Goal: Navigation & Orientation: Find specific page/section

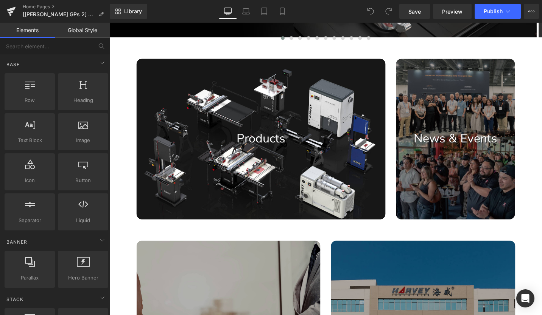
scroll to position [227, 0]
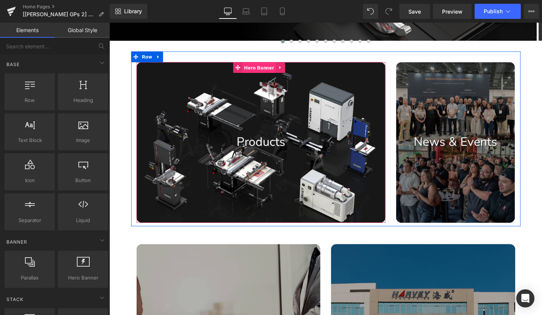
click at [262, 70] on span "Hero Banner" at bounding box center [267, 70] width 35 height 11
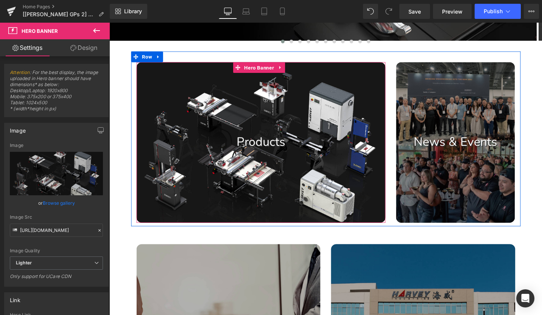
click at [306, 109] on div at bounding box center [269, 150] width 263 height 170
click at [263, 71] on span "Hero Banner" at bounding box center [267, 70] width 35 height 11
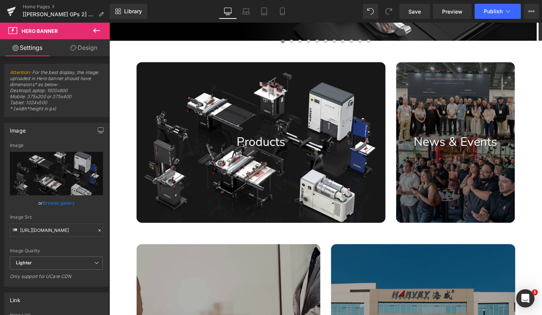
scroll to position [0, 0]
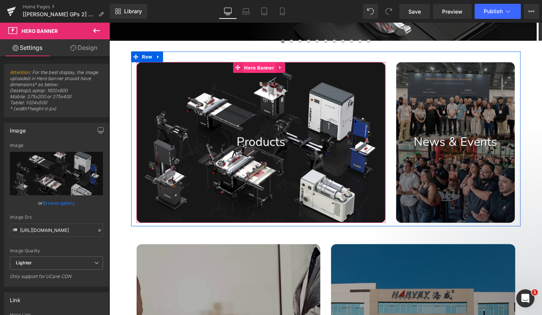
click at [267, 68] on span "Hero Banner" at bounding box center [267, 70] width 35 height 11
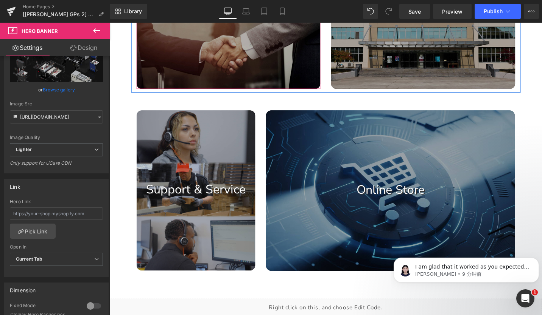
scroll to position [567, 0]
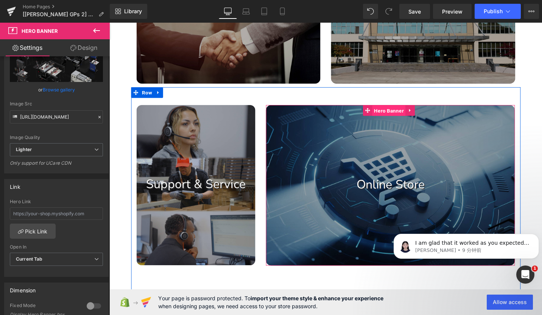
click at [402, 115] on span "Hero Banner" at bounding box center [404, 115] width 35 height 11
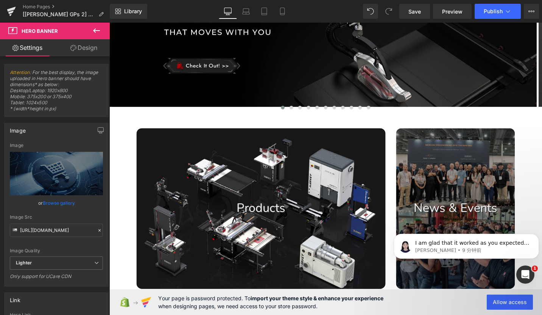
scroll to position [0, 0]
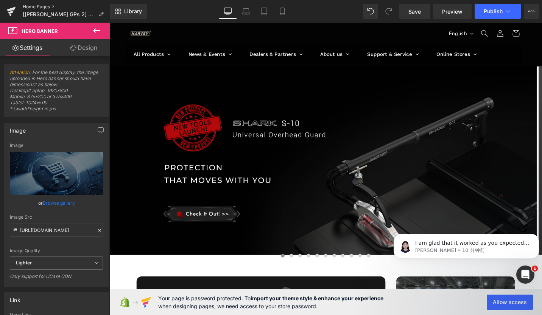
drag, startPoint x: 31, startPoint y: 5, endPoint x: 36, endPoint y: 4, distance: 4.9
click at [31, 5] on link "Home Pages" at bounding box center [66, 7] width 87 height 6
